Goal: Task Accomplishment & Management: Manage account settings

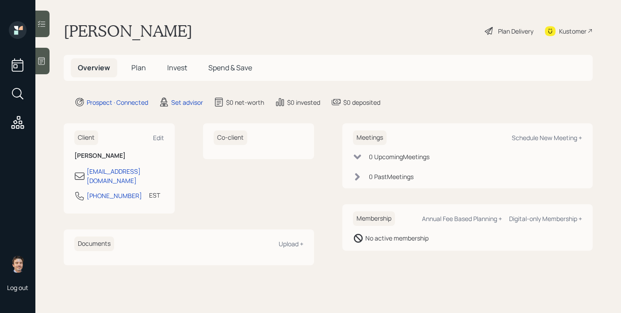
click at [524, 133] on div "Meetings Schedule New Meeting +" at bounding box center [467, 137] width 229 height 15
click at [524, 134] on div "Schedule New Meeting +" at bounding box center [547, 138] width 70 height 8
select select "round-[PERSON_NAME]"
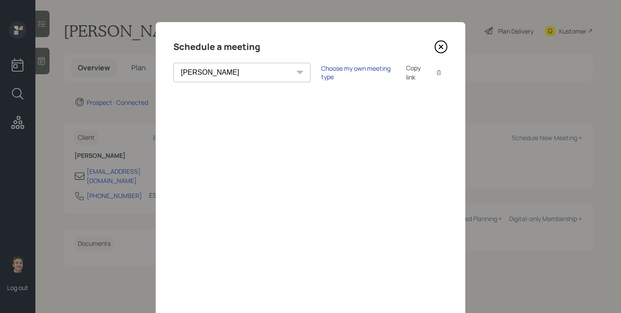
click at [321, 72] on div "Choose my own meeting type" at bounding box center [358, 72] width 74 height 17
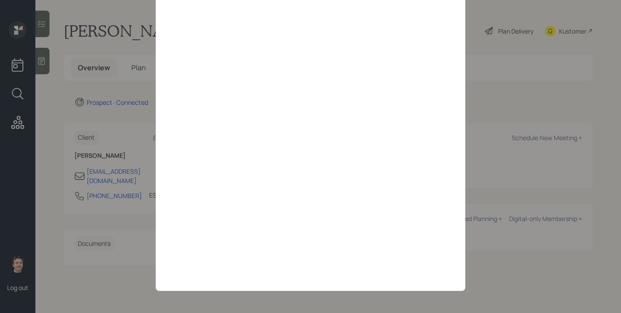
scroll to position [23, 0]
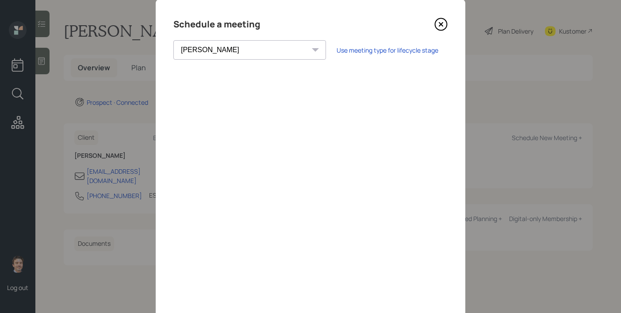
click at [441, 25] on icon at bounding box center [440, 24] width 13 height 13
